Goal: Task Accomplishment & Management: Complete application form

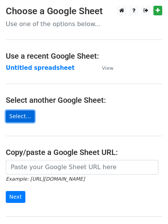
click at [20, 112] on link "Select..." at bounding box center [20, 116] width 29 height 12
click at [23, 112] on link "Select..." at bounding box center [20, 116] width 29 height 12
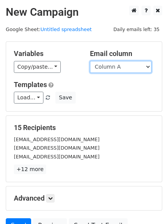
click at [106, 64] on select "Column A Column B Column C" at bounding box center [120, 67] width 61 height 12
click at [90, 61] on select "Column A Column B Column C" at bounding box center [120, 67] width 61 height 12
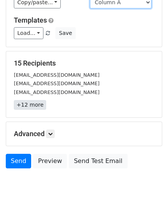
scroll to position [74, 0]
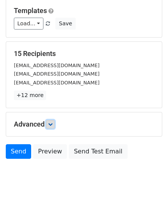
click at [49, 122] on link at bounding box center [50, 124] width 8 height 8
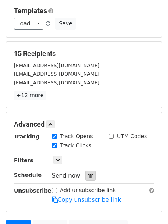
click at [85, 171] on div at bounding box center [90, 176] width 10 height 10
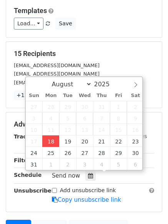
type input "2025-08-18 12:00"
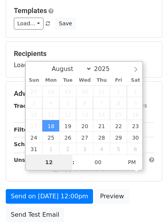
type input "4"
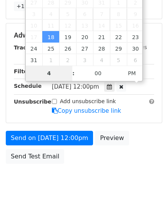
scroll to position [168, 0]
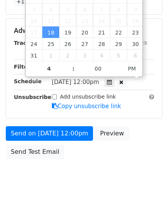
type input "2025-08-18 16:00"
click at [125, 183] on body "New Campaign Daily emails left: 35 Google Sheet: Untitled spreadsheet Variables…" at bounding box center [84, 16] width 168 height 356
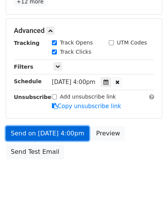
click at [71, 138] on link "Send on Aug 18 at 4:00pm" at bounding box center [47, 133] width 83 height 15
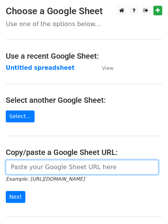
click at [40, 172] on input "url" at bounding box center [82, 167] width 152 height 15
type input "https://docs.google.com/spreadsheets/d/113c5l_H1rfPm8VFN3he7BGOQJUxD_g6VOIOOIAw…"
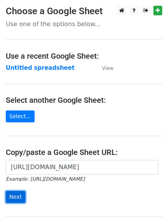
click at [18, 195] on input "Next" at bounding box center [16, 197] width 20 height 12
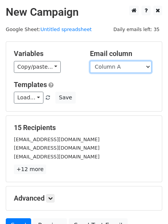
click at [130, 66] on select "Column A Column B Column C" at bounding box center [120, 67] width 61 height 12
select select "Column B"
click at [90, 61] on select "Column A Column B Column C" at bounding box center [120, 67] width 61 height 12
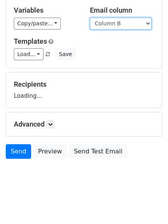
scroll to position [43, 0]
click at [53, 130] on div "Advanced Tracking Track Opens UTM Codes Track Clicks Filters Only include sprea…" at bounding box center [83, 124] width 155 height 24
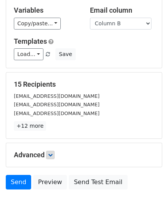
scroll to position [74, 0]
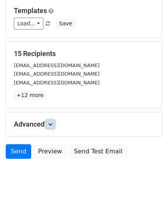
click at [52, 124] on icon at bounding box center [50, 124] width 5 height 5
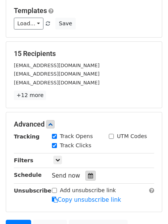
click at [85, 179] on div at bounding box center [90, 176] width 10 height 10
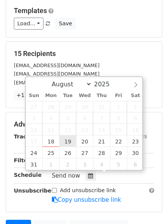
type input "2025-08-19 12:00"
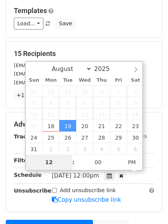
type input "5"
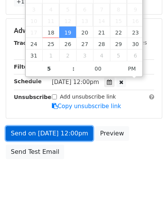
type input "2025-08-19 17:00"
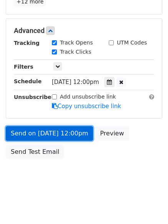
click at [77, 140] on link "Send on Aug 19 at 12:00pm" at bounding box center [49, 133] width 87 height 15
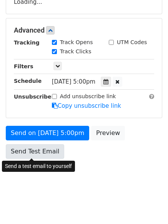
scroll to position [137, 0]
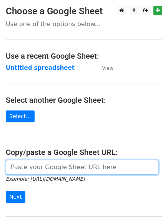
click at [53, 168] on input "url" at bounding box center [82, 167] width 152 height 15
type input "[URL][DOMAIN_NAME]"
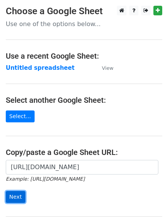
click at [18, 194] on input "Next" at bounding box center [16, 197] width 20 height 12
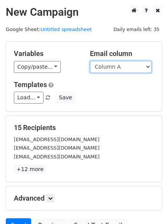
click at [133, 69] on select "Column A Column B Column C" at bounding box center [120, 67] width 61 height 12
select select "Column C"
click at [90, 61] on select "Column A Column B Column C" at bounding box center [120, 67] width 61 height 12
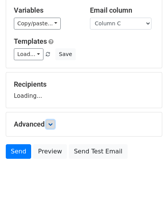
click at [53, 123] on icon at bounding box center [50, 124] width 5 height 5
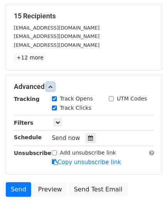
scroll to position [114, 0]
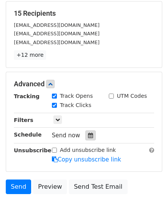
click at [88, 137] on icon at bounding box center [90, 135] width 5 height 5
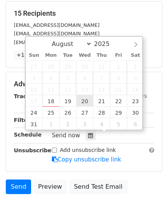
type input "2025-08-20 12:00"
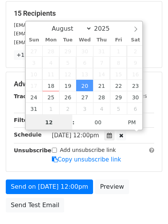
scroll to position [0, 0]
type input "6"
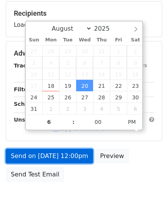
type input "2025-08-20 18:00"
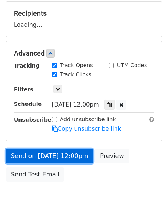
click at [74, 155] on link "Send on Aug 20 at 12:00pm" at bounding box center [49, 156] width 87 height 15
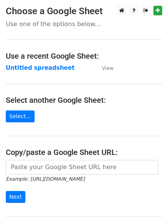
click at [46, 175] on icon "Example: [URL][DOMAIN_NAME]" at bounding box center [45, 178] width 79 height 7
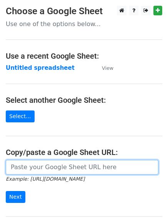
drag, startPoint x: 52, startPoint y: 167, endPoint x: 54, endPoint y: 172, distance: 5.6
click at [52, 167] on input "url" at bounding box center [82, 167] width 152 height 15
type input "[URL][DOMAIN_NAME]"
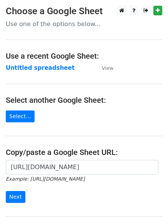
click at [68, 184] on form "[URL][DOMAIN_NAME] Example: [URL][DOMAIN_NAME] Next" at bounding box center [84, 181] width 156 height 43
click at [19, 195] on input "Next" at bounding box center [16, 197] width 20 height 12
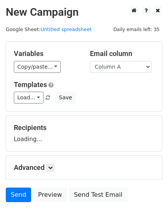
scroll to position [38, 0]
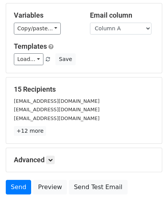
click at [47, 158] on h5 "Advanced" at bounding box center [84, 160] width 140 height 8
click at [51, 162] on icon at bounding box center [50, 160] width 5 height 5
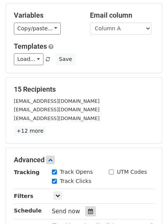
click at [88, 211] on icon at bounding box center [90, 211] width 5 height 5
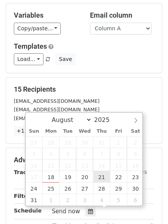
type input "2025-08-21 12:00"
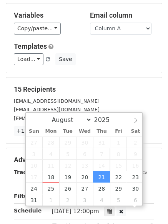
scroll to position [0, 0]
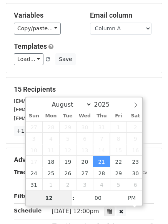
type input "7"
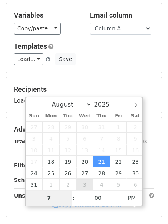
scroll to position [137, 0]
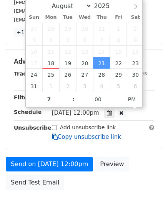
type input "2025-08-21 19:00"
click at [69, 135] on link "Copy unsubscribe link" at bounding box center [86, 136] width 69 height 7
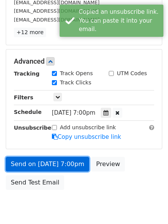
click at [74, 160] on link "Send on Aug 21 at 7:00pm" at bounding box center [47, 164] width 83 height 15
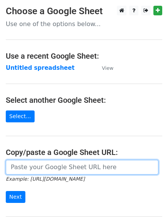
click at [65, 170] on input "url" at bounding box center [82, 167] width 152 height 15
type input "[URL][DOMAIN_NAME]"
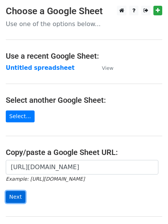
click at [17, 193] on input "Next" at bounding box center [16, 197] width 20 height 12
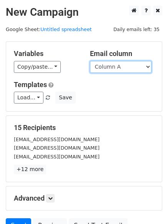
click at [120, 69] on select "Column A Column B Column C" at bounding box center [120, 67] width 61 height 12
select select "Column B"
click at [90, 61] on select "Column A Column B Column C" at bounding box center [120, 67] width 61 height 12
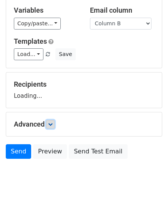
click at [53, 123] on icon at bounding box center [50, 124] width 5 height 5
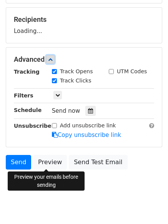
scroll to position [109, 0]
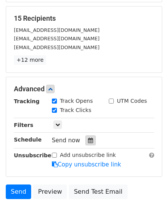
click at [89, 143] on div at bounding box center [90, 140] width 10 height 10
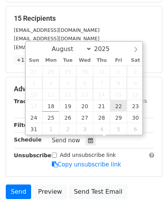
type input "2025-08-22 12:00"
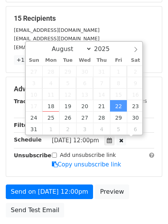
scroll to position [0, 0]
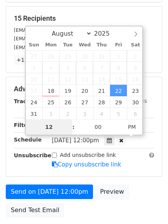
type input "8"
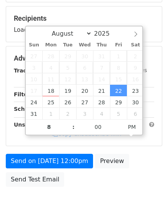
type input "2025-08-22 20:00"
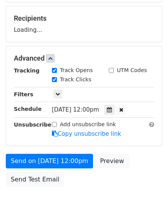
click at [94, 184] on div "Send on Aug 22 at 12:00pm Preview Send Test Email" at bounding box center [84, 172] width 168 height 37
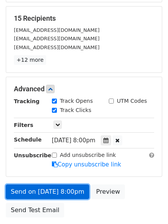
click at [74, 193] on body "New Campaign Daily emails left: 35 Google Sheet: Untitled spreadsheet Variables…" at bounding box center [84, 74] width 168 height 356
click at [68, 187] on link "Send on Aug 22 at 8:00pm" at bounding box center [47, 192] width 83 height 15
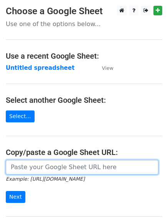
click at [60, 167] on input "url" at bounding box center [82, 167] width 152 height 15
type input "https://docs.google.com/spreadsheets/d/113c5l_H1rfPm8VFN3he7BGOQJUxD_g6VOIOOIAw…"
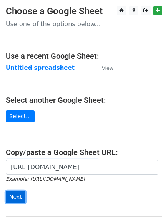
click at [6, 195] on input "Next" at bounding box center [16, 197] width 20 height 12
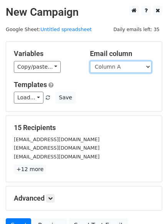
click at [122, 67] on select "Column A Column B Column C" at bounding box center [120, 67] width 61 height 12
select select "Column C"
click at [90, 61] on select "Column A Column B Column C" at bounding box center [120, 67] width 61 height 12
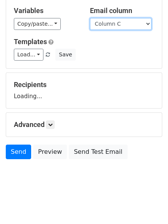
scroll to position [43, 0]
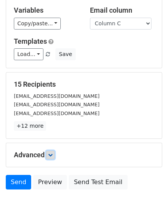
click at [52, 155] on icon at bounding box center [50, 155] width 5 height 5
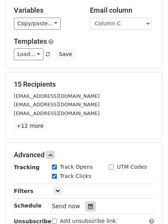
click at [88, 205] on icon at bounding box center [90, 206] width 5 height 5
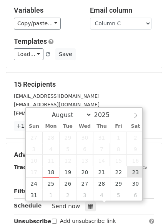
type input "2025-08-23 12:00"
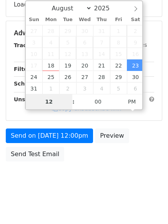
scroll to position [137, 0]
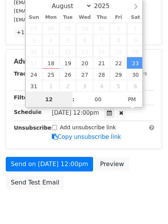
type input "9"
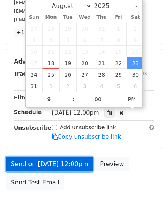
type input "2025-08-23 21:00"
click at [74, 170] on link "Send on Aug 23 at 12:00pm" at bounding box center [49, 164] width 87 height 15
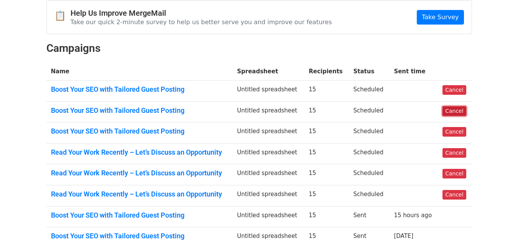
click at [455, 106] on link "Cancel" at bounding box center [454, 111] width 23 height 10
click at [460, 133] on link "Cancel" at bounding box center [454, 132] width 23 height 10
click at [450, 153] on link "Cancel" at bounding box center [454, 153] width 23 height 10
click at [458, 176] on link "Cancel" at bounding box center [454, 174] width 23 height 10
click at [452, 192] on link "Cancel" at bounding box center [454, 195] width 23 height 10
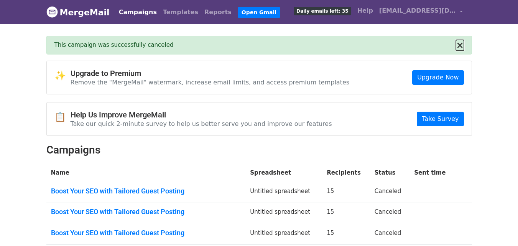
click at [461, 44] on button "×" at bounding box center [460, 45] width 8 height 9
